Goal: Information Seeking & Learning: Learn about a topic

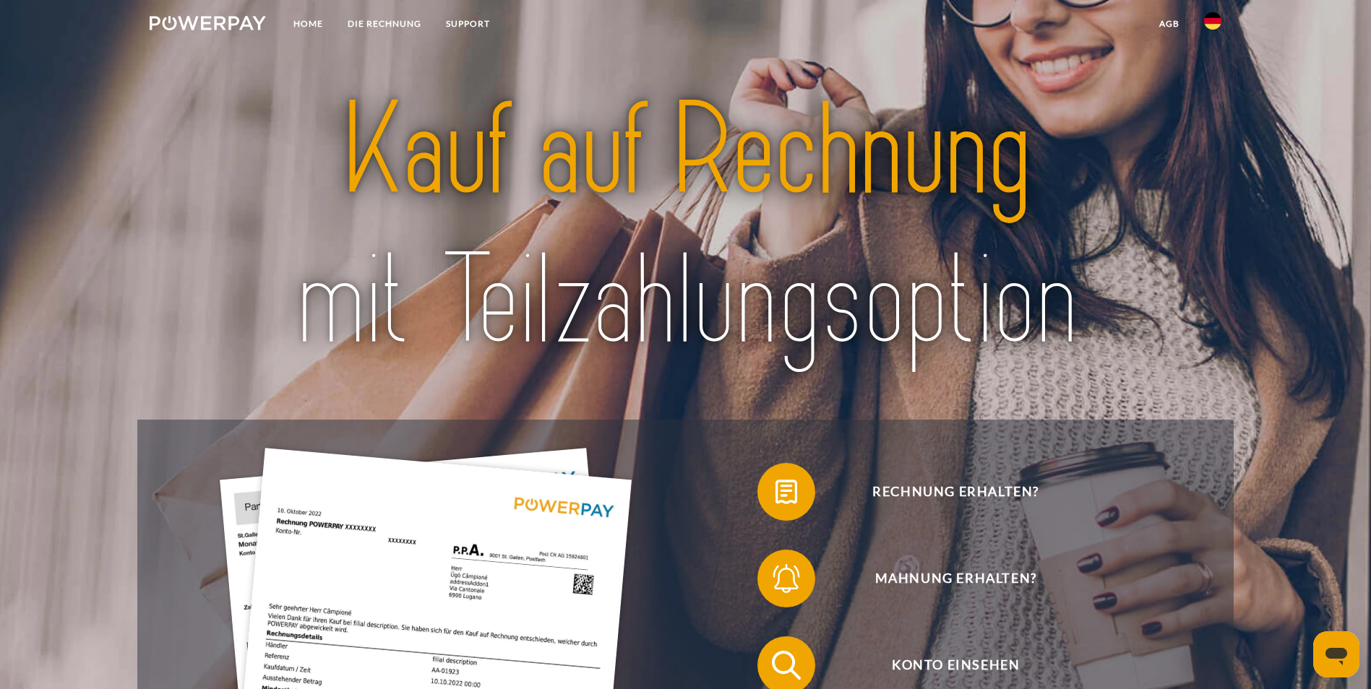
click at [1213, 20] on img at bounding box center [1212, 20] width 17 height 17
click at [1219, 64] on img at bounding box center [1212, 67] width 17 height 17
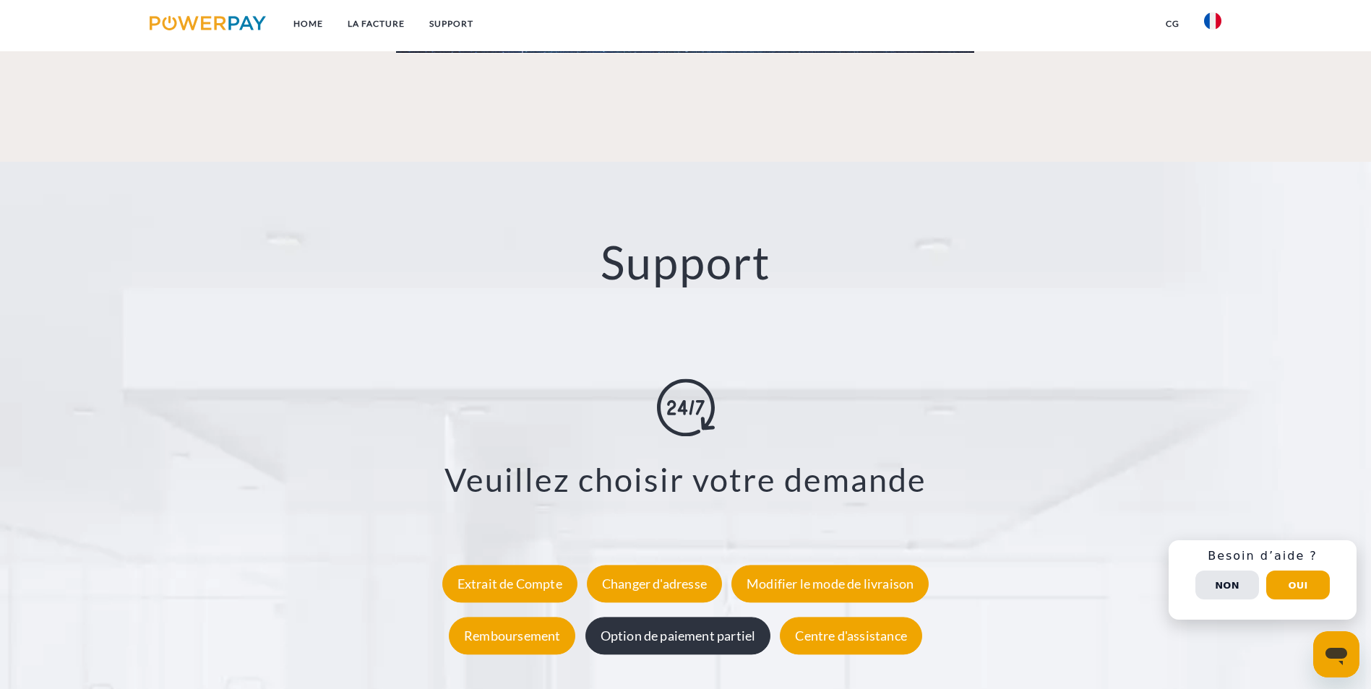
scroll to position [2601, 0]
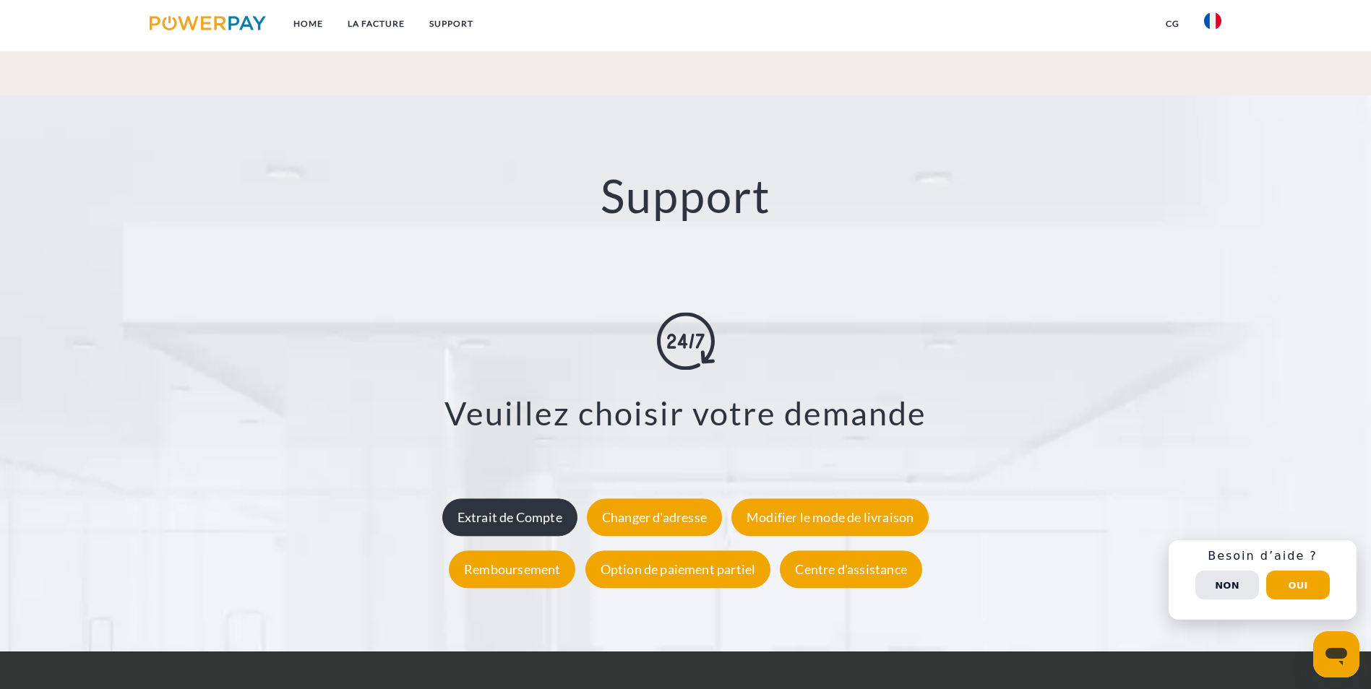
click at [493, 499] on div "Extrait de Compte" at bounding box center [509, 518] width 135 height 38
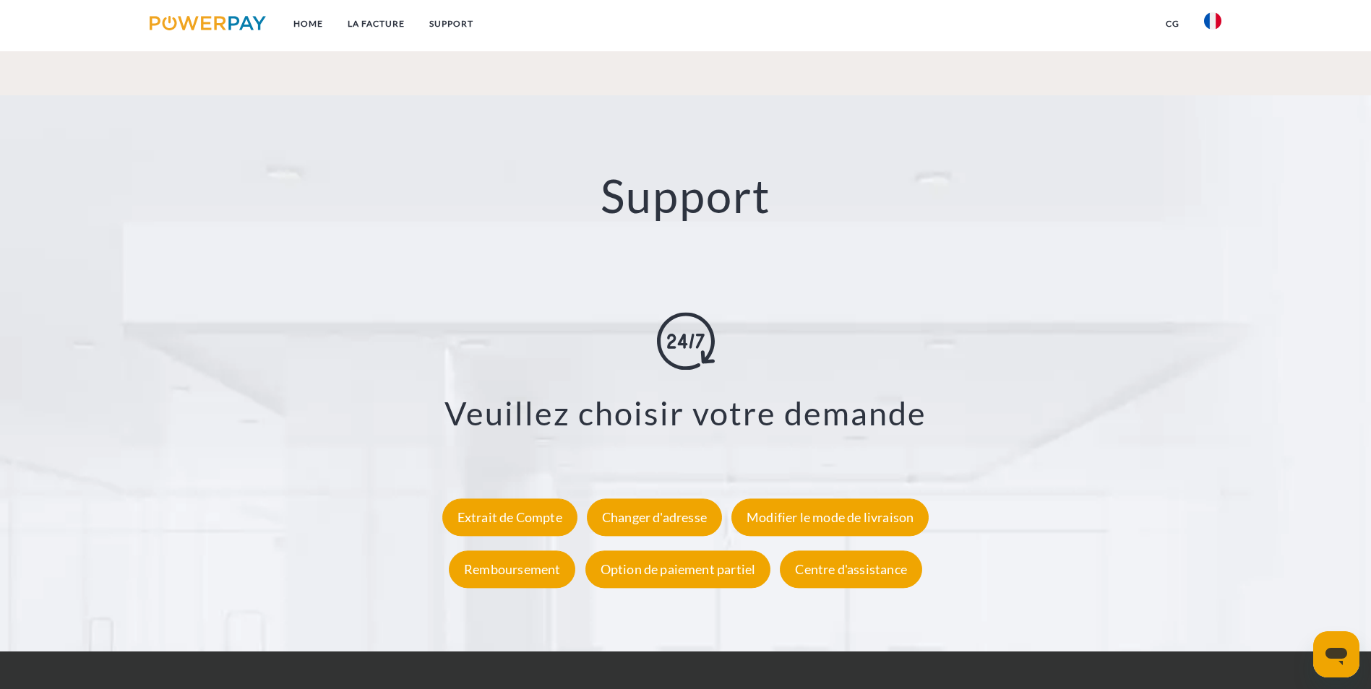
click at [441, 28] on link "Support" at bounding box center [451, 24] width 69 height 26
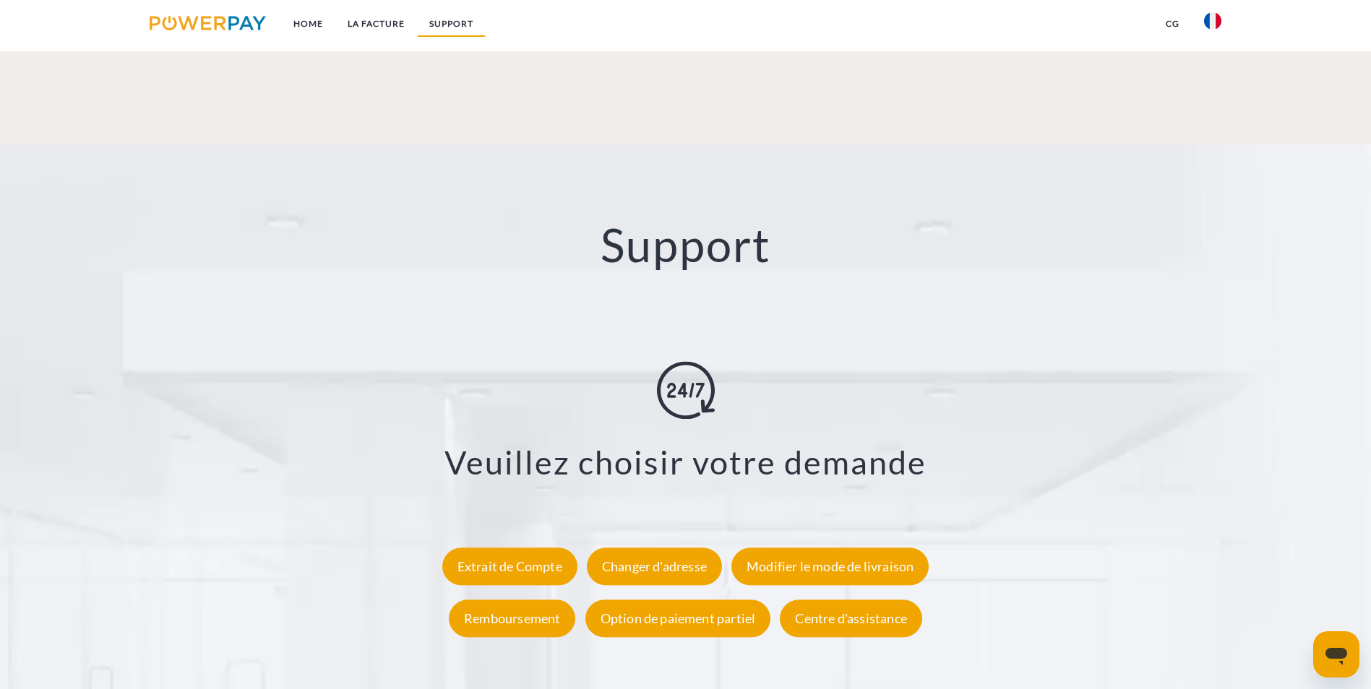
scroll to position [2540, 0]
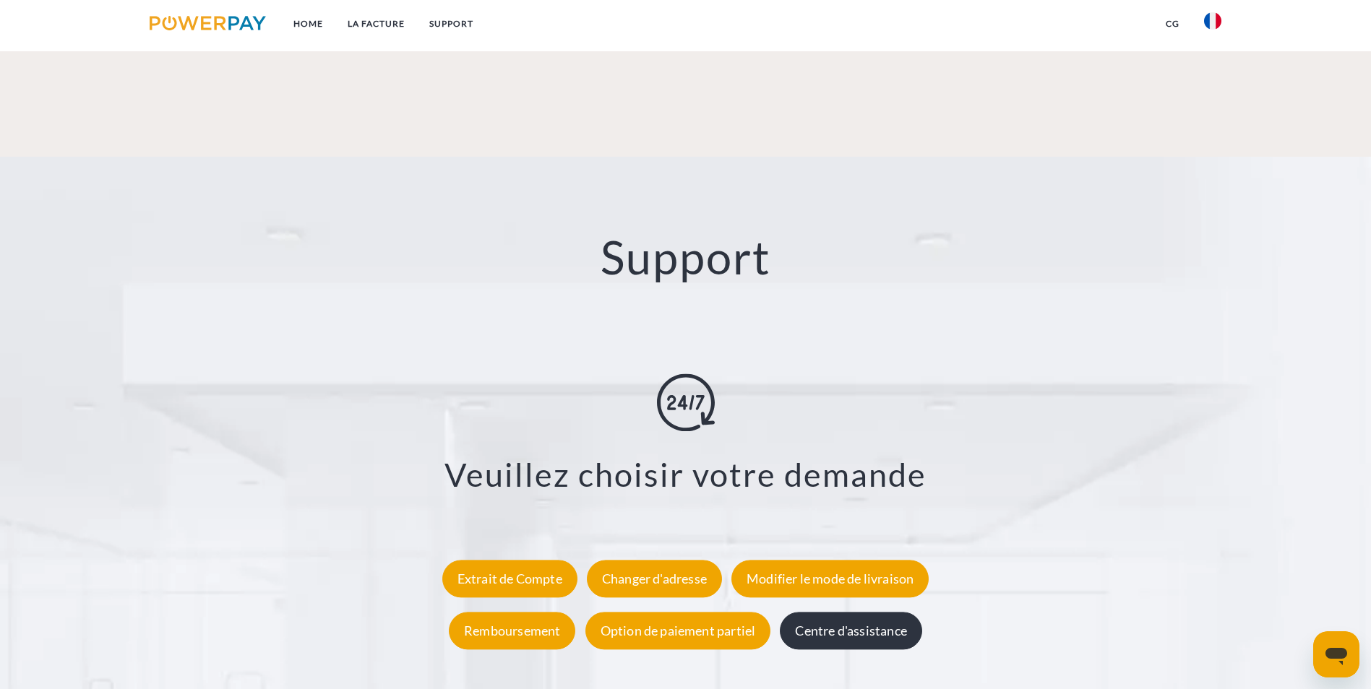
click at [897, 612] on div "Centre d'assistance" at bounding box center [851, 631] width 142 height 38
